Goal: Task Accomplishment & Management: Manage account settings

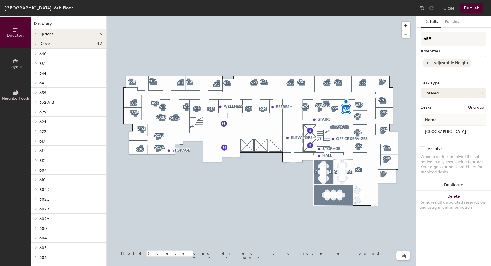
click at [451, 93] on button "Hoteled" at bounding box center [453, 93] width 66 height 10
click at [443, 110] on div "Assigned" at bounding box center [449, 110] width 57 height 9
click at [452, 5] on button "Close" at bounding box center [448, 7] width 11 height 9
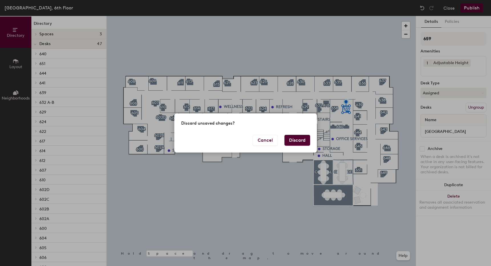
click at [293, 135] on div "Discard unsaved changes?" at bounding box center [245, 123] width 143 height 21
click at [293, 142] on button "Discard" at bounding box center [297, 140] width 26 height 11
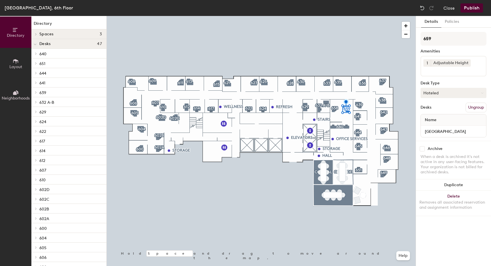
click at [455, 92] on button "Hoteled" at bounding box center [453, 93] width 66 height 10
click at [435, 109] on div "Assigned" at bounding box center [449, 110] width 57 height 9
